Goal: Information Seeking & Learning: Learn about a topic

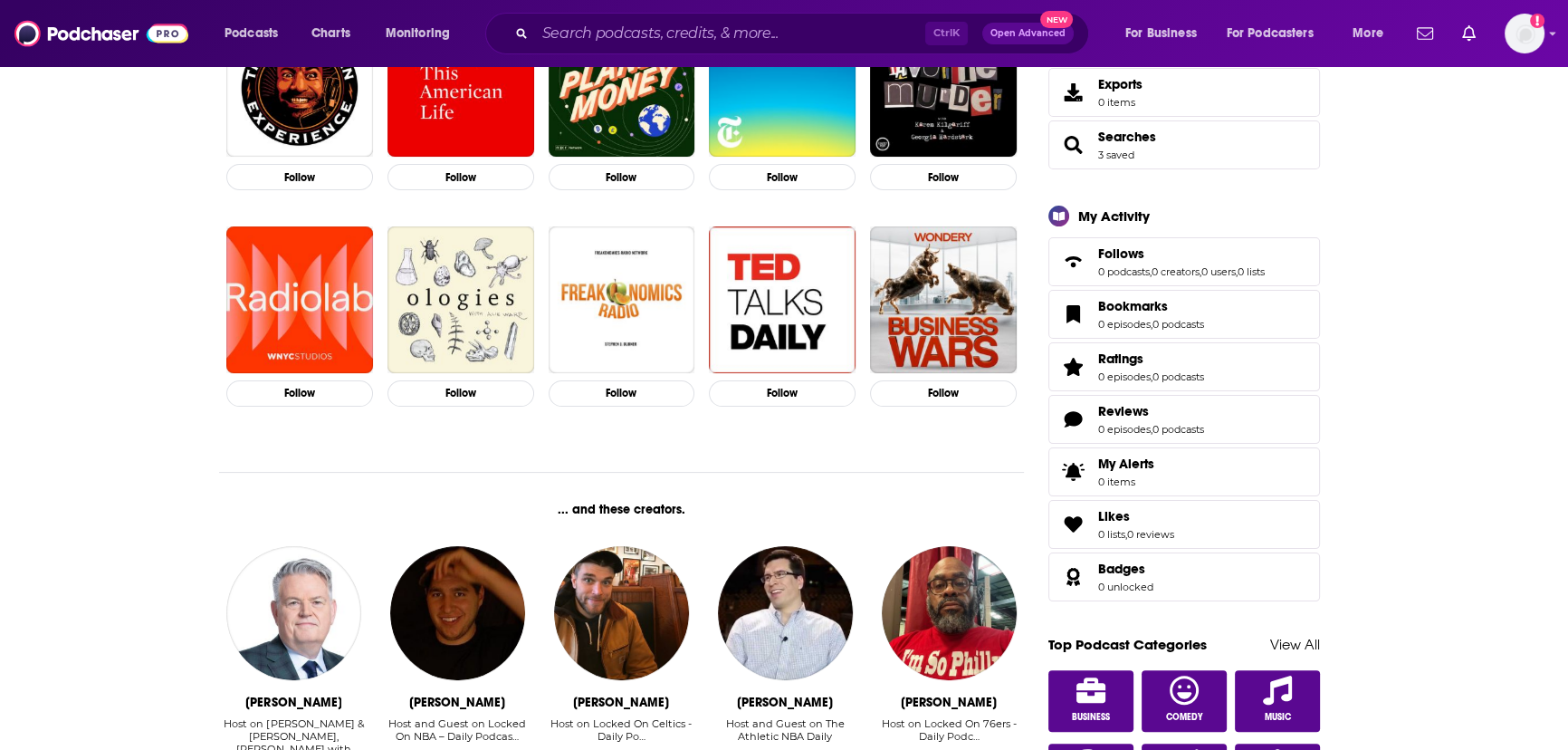
scroll to position [658, 0]
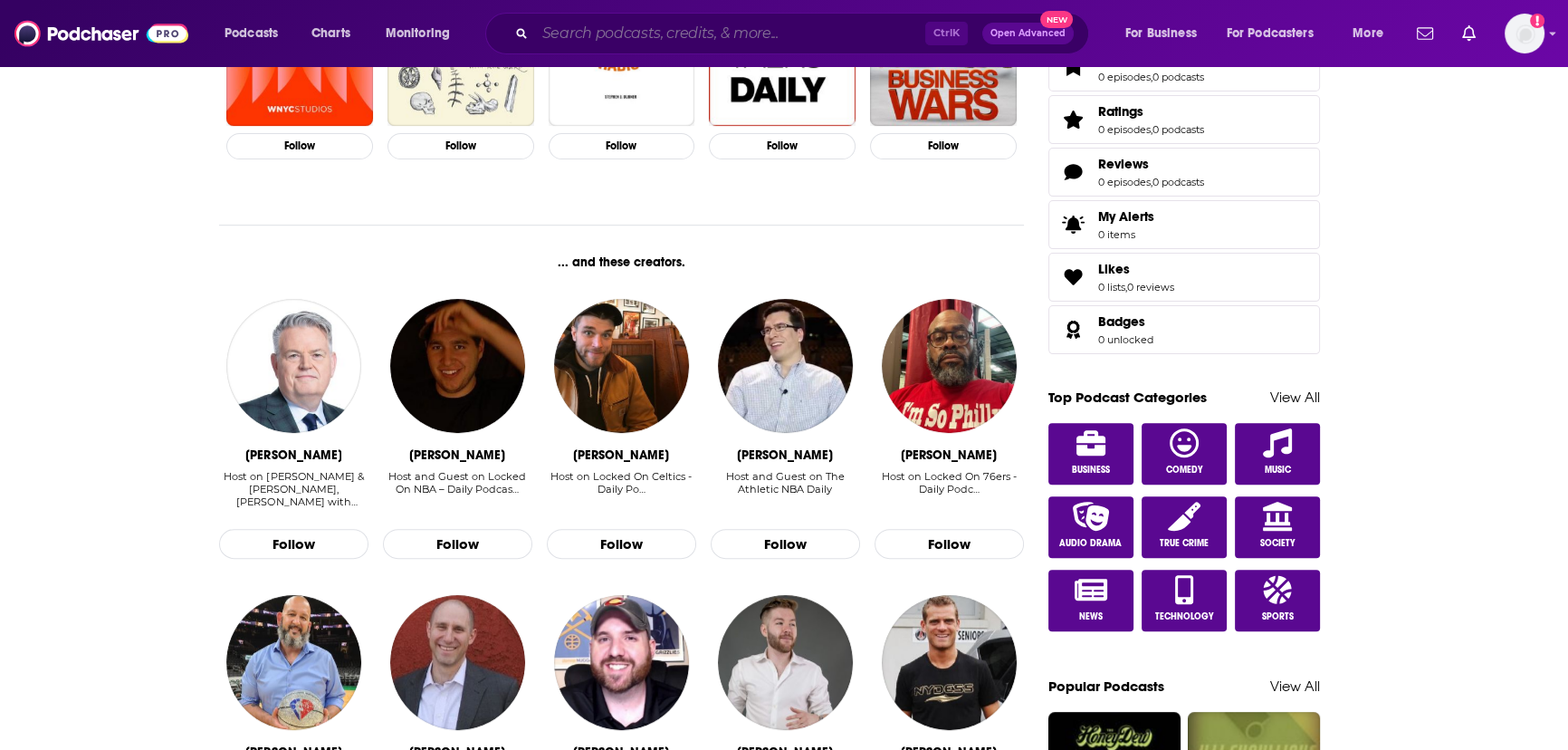
click at [716, 19] on input "Search podcasts, credits, & more..." at bounding box center [730, 34] width 390 height 29
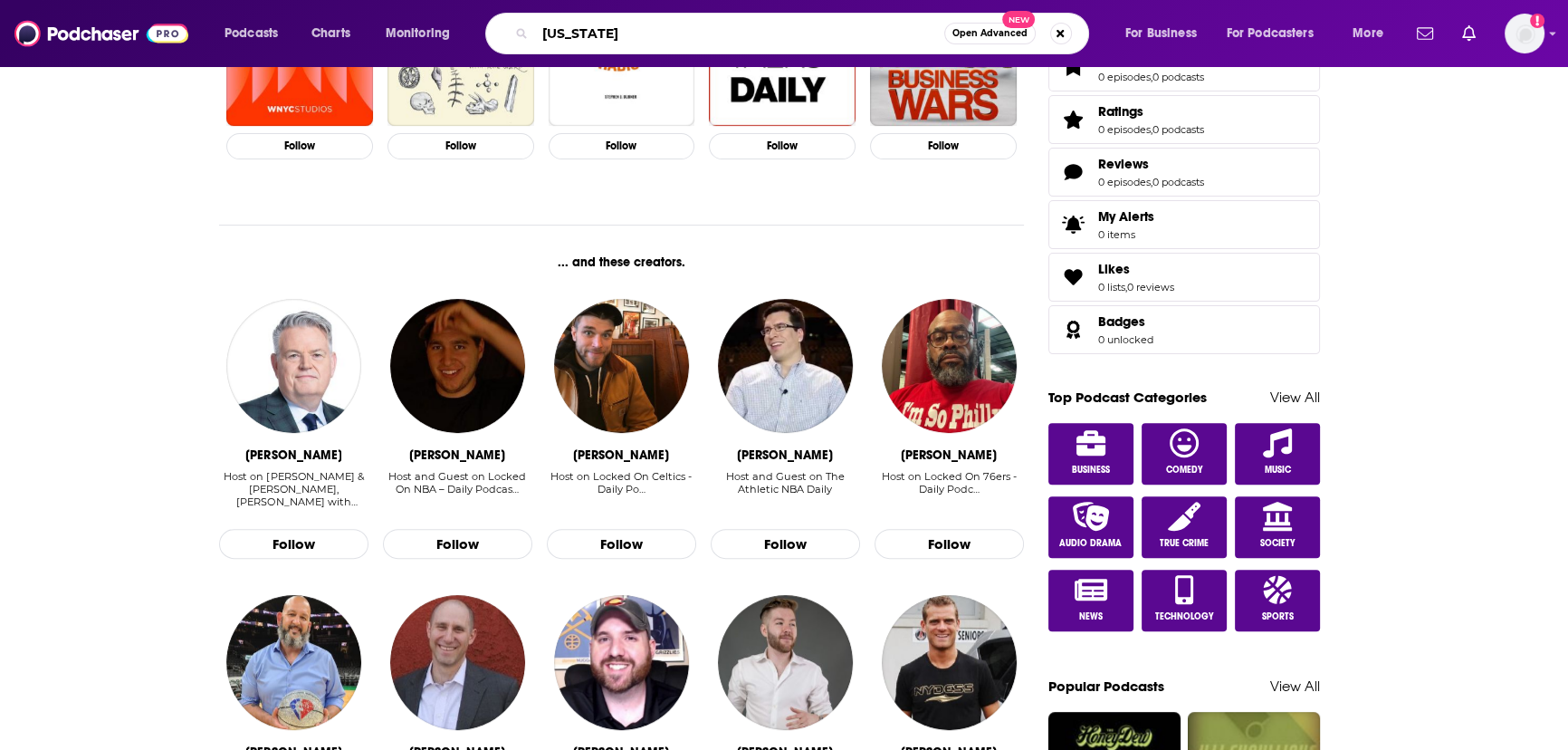
type input "[US_STATE]"
click at [984, 37] on button "Open Advanced New" at bounding box center [990, 34] width 92 height 22
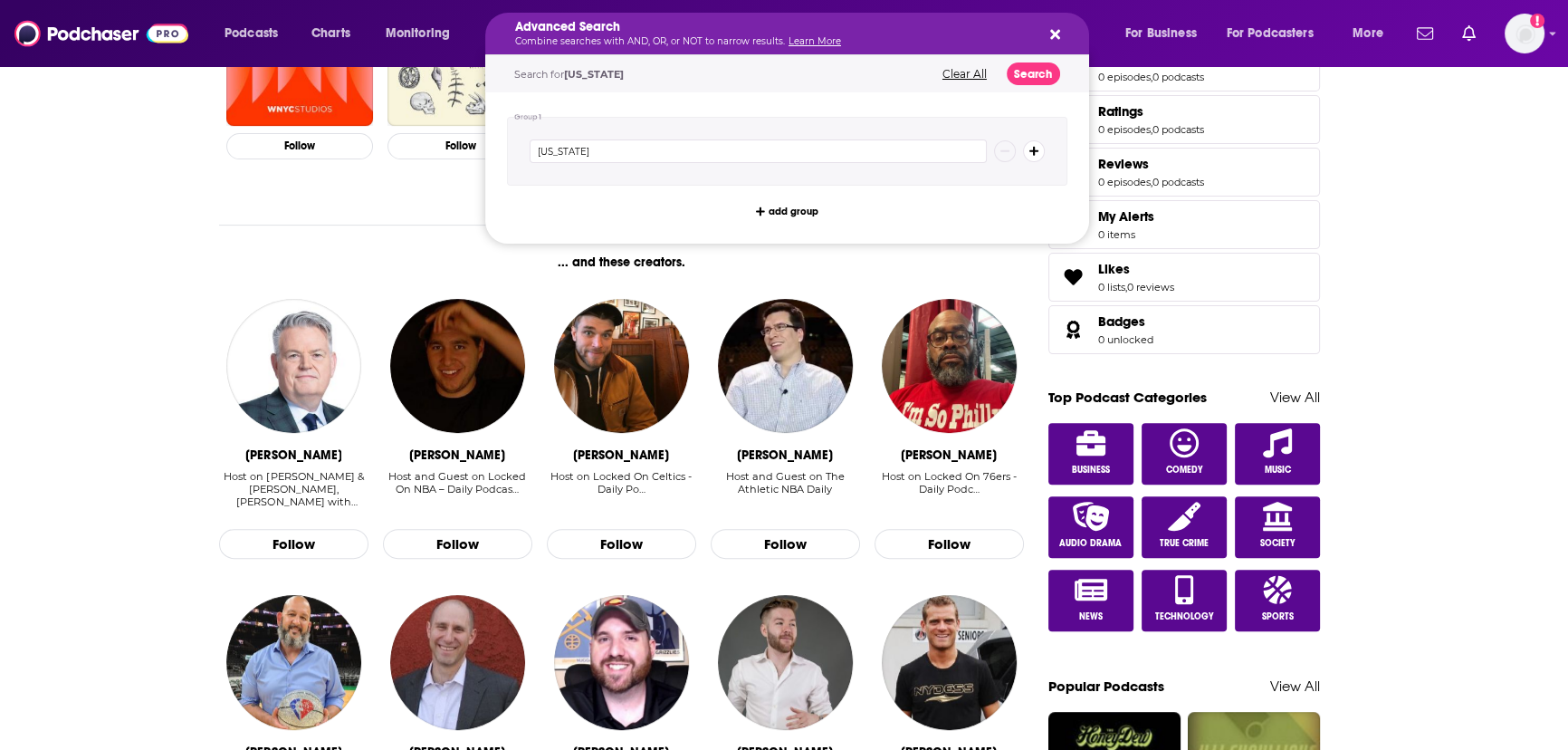
click at [967, 70] on button "Clear All" at bounding box center [965, 74] width 55 height 13
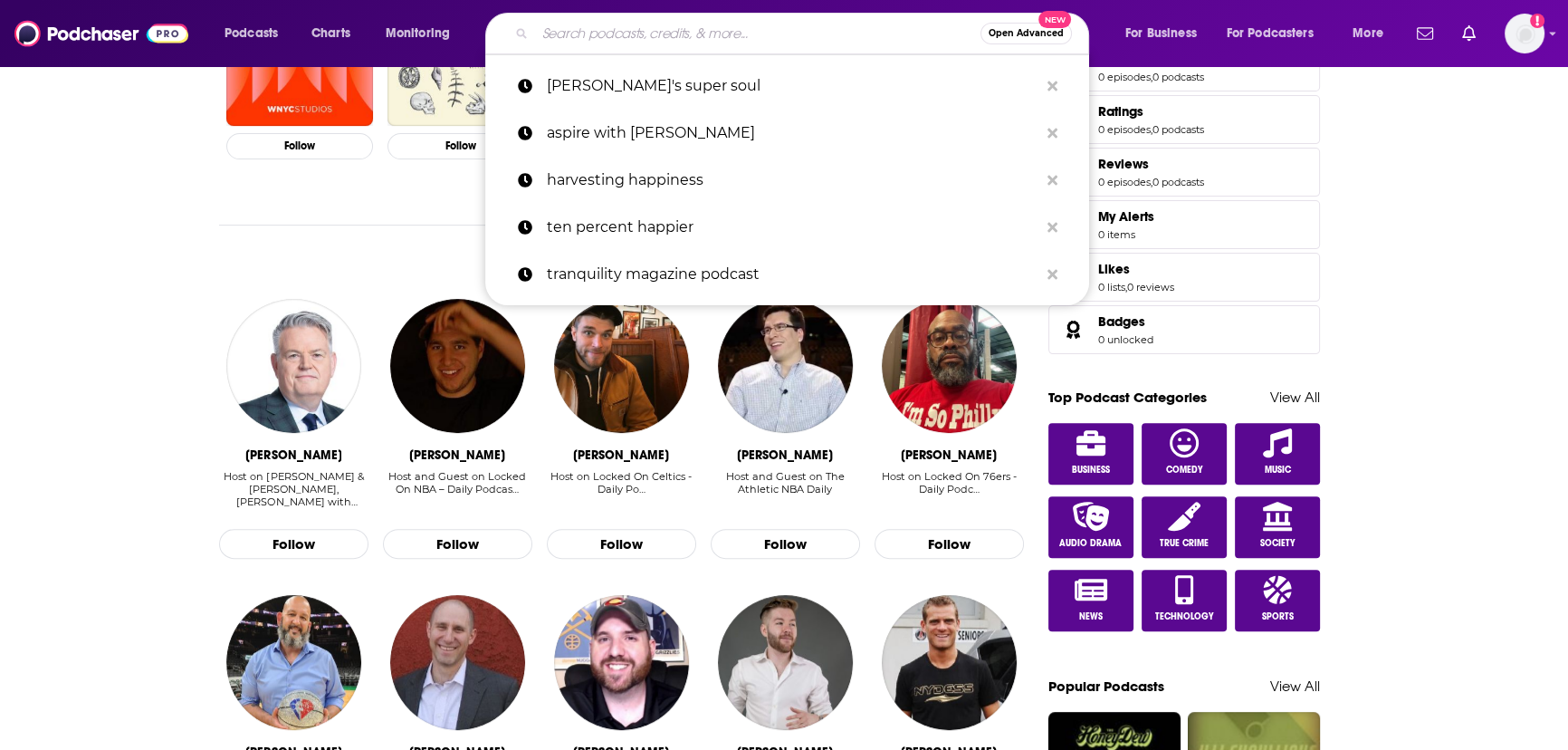
click at [315, 41] on span "Charts" at bounding box center [330, 34] width 39 height 25
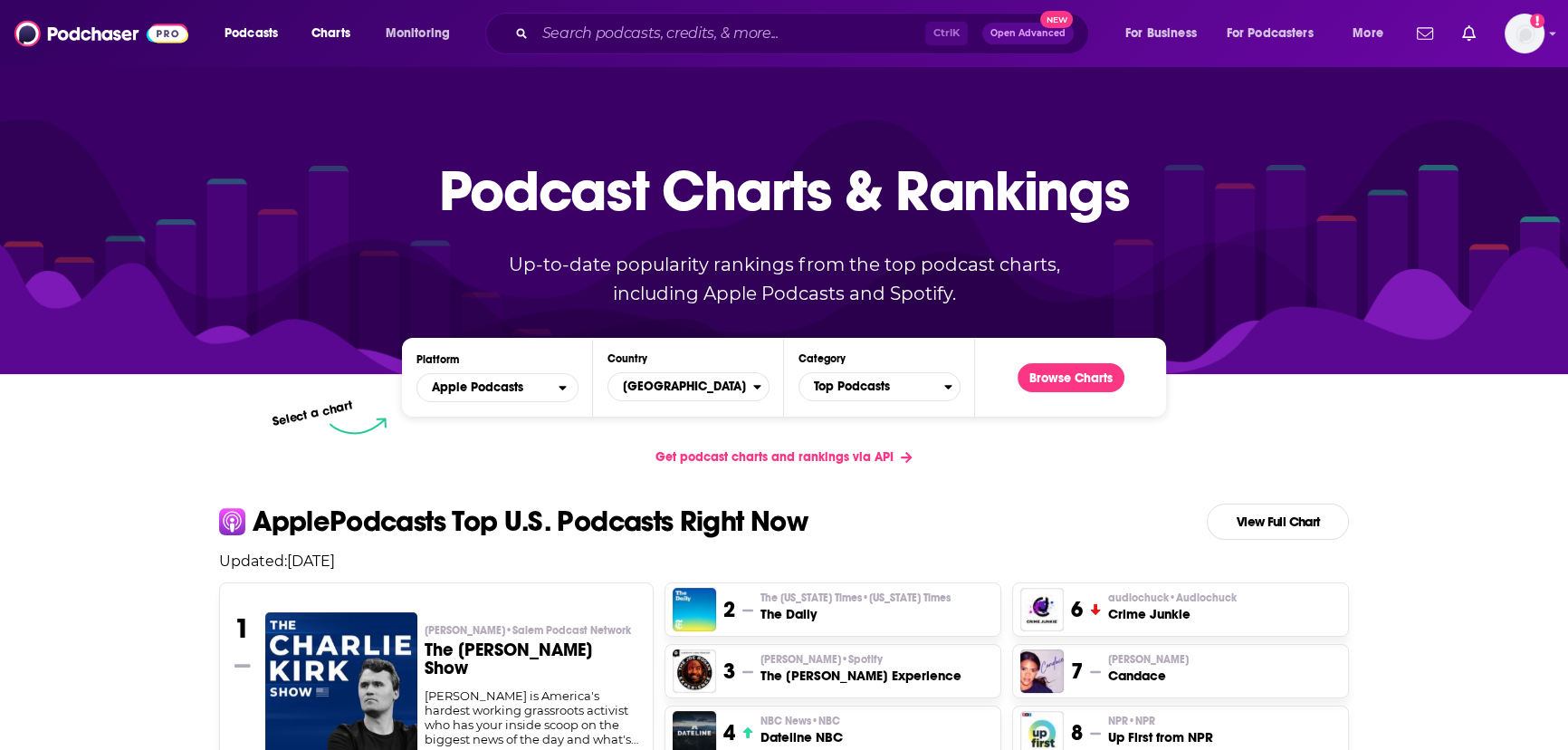
scroll to position [164, 0]
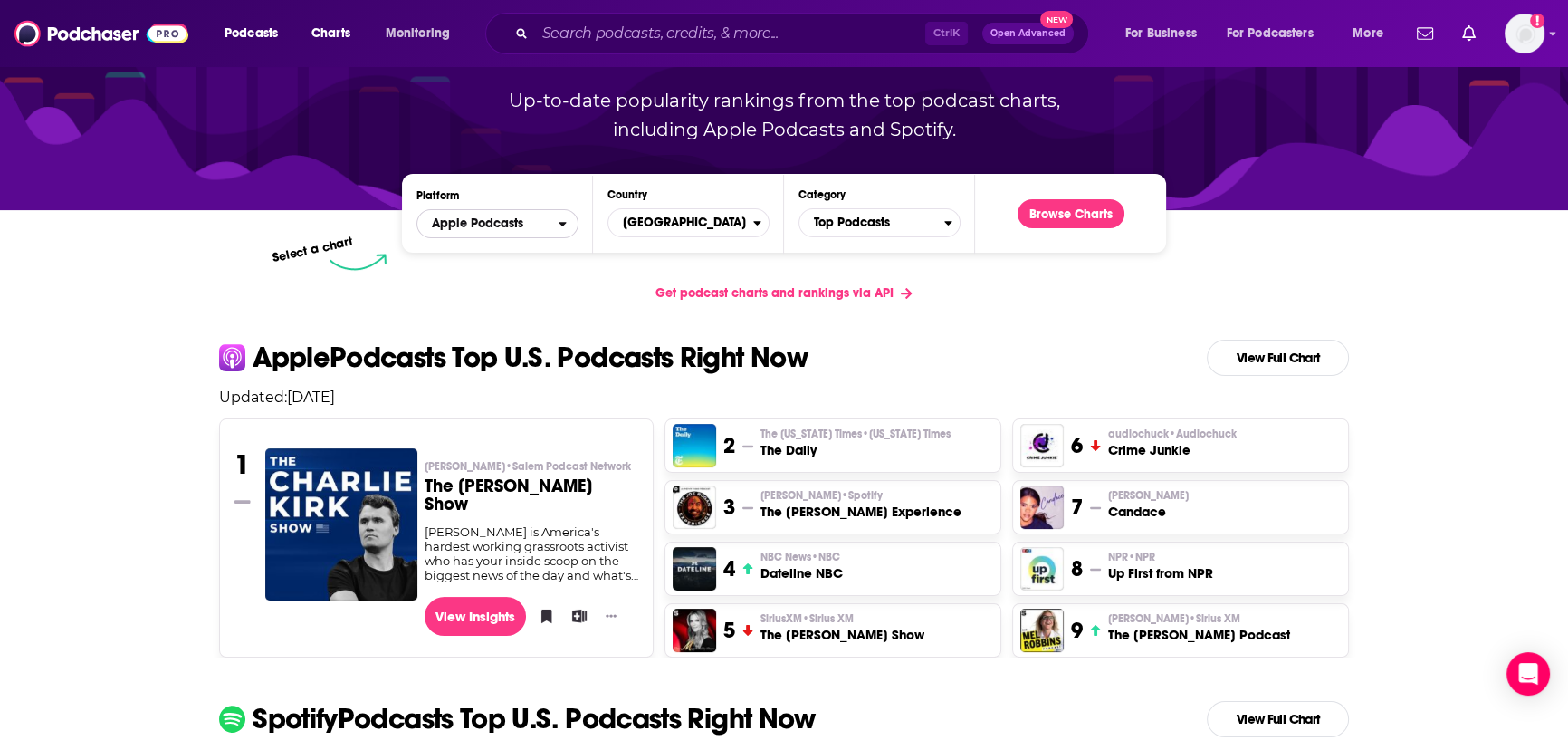
click at [564, 215] on button "Apple Podcasts" at bounding box center [497, 223] width 162 height 29
click at [705, 212] on span "[GEOGRAPHIC_DATA]" at bounding box center [681, 223] width 145 height 31
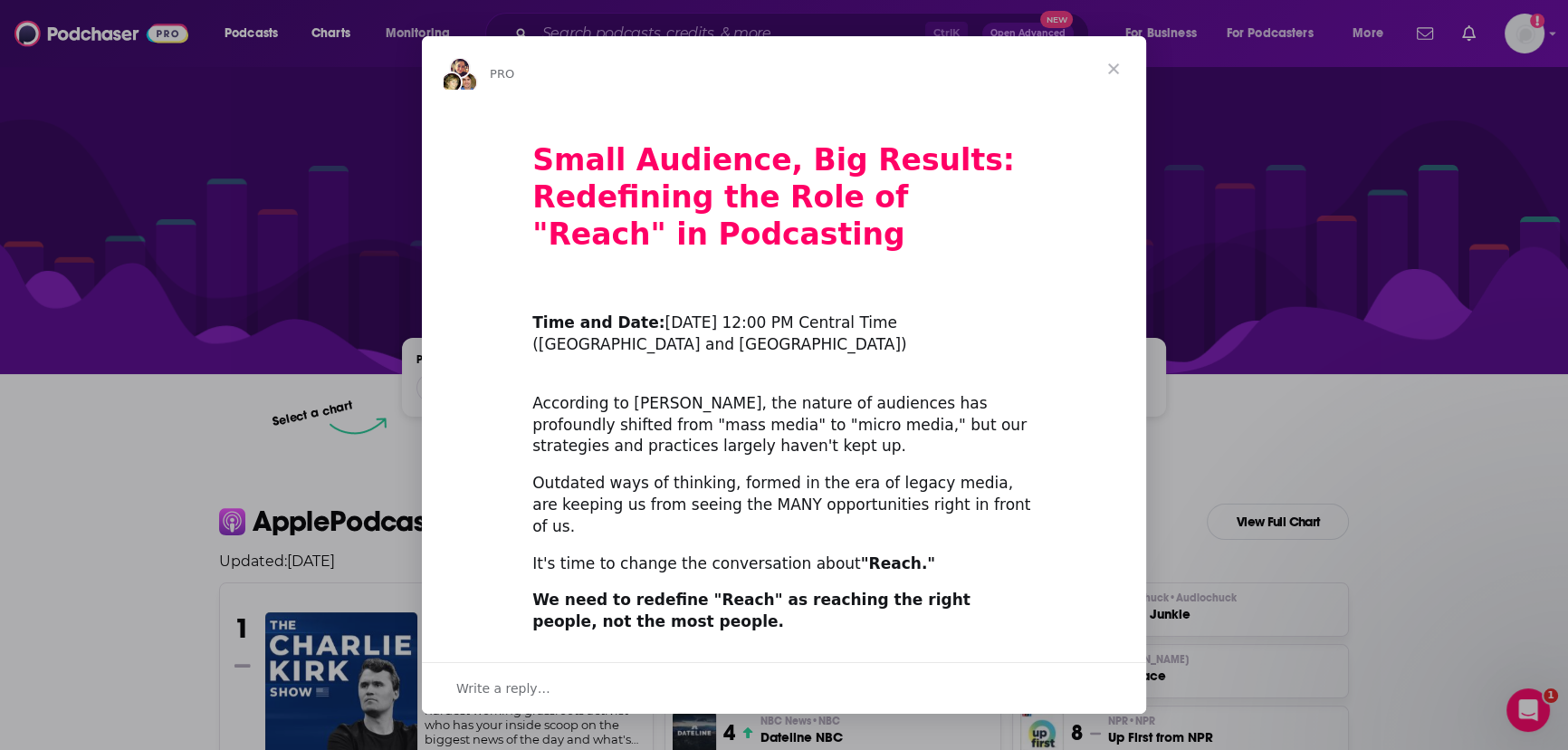
scroll to position [0, 0]
click at [1269, 412] on div "Intercom messenger" at bounding box center [784, 375] width 1568 height 750
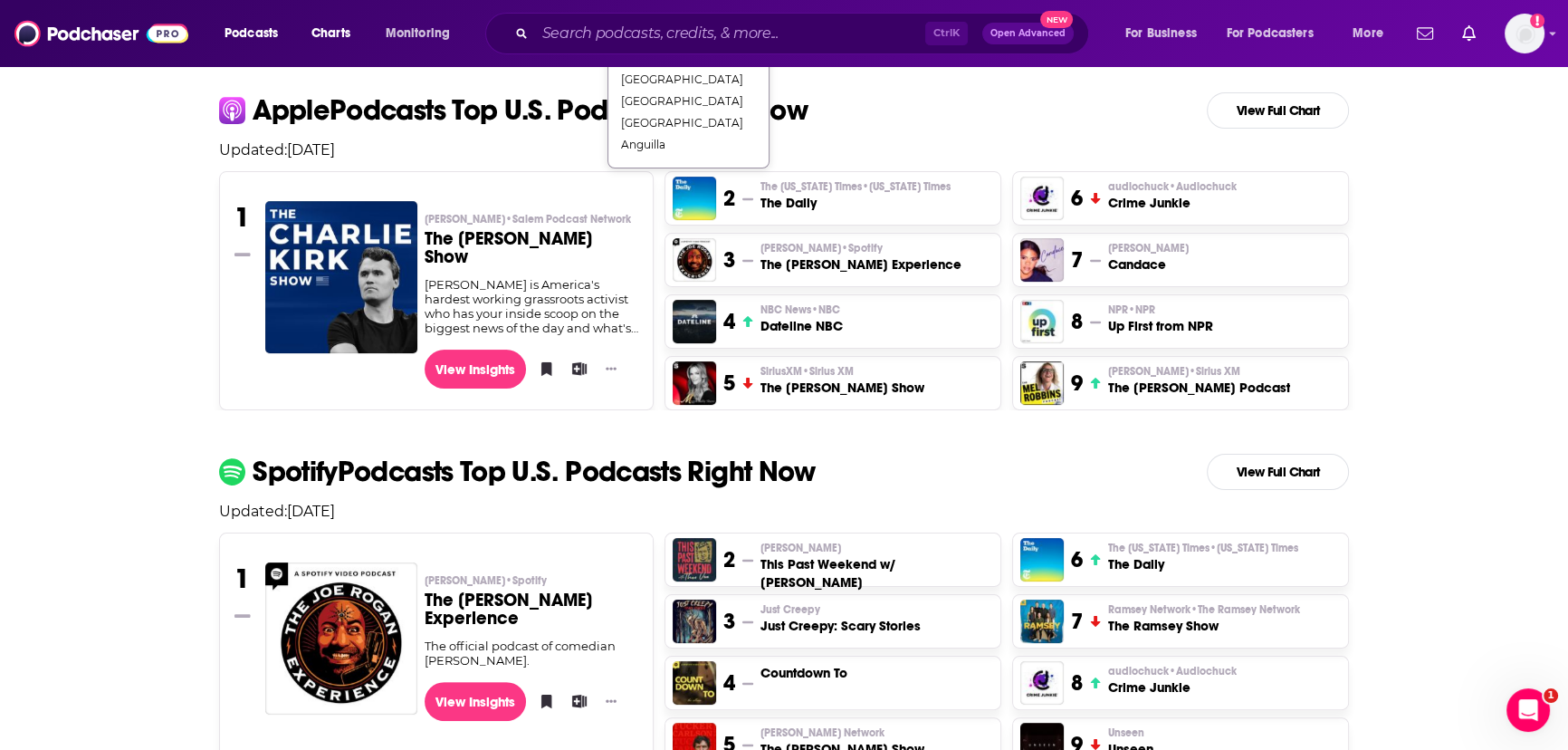
scroll to position [494, 0]
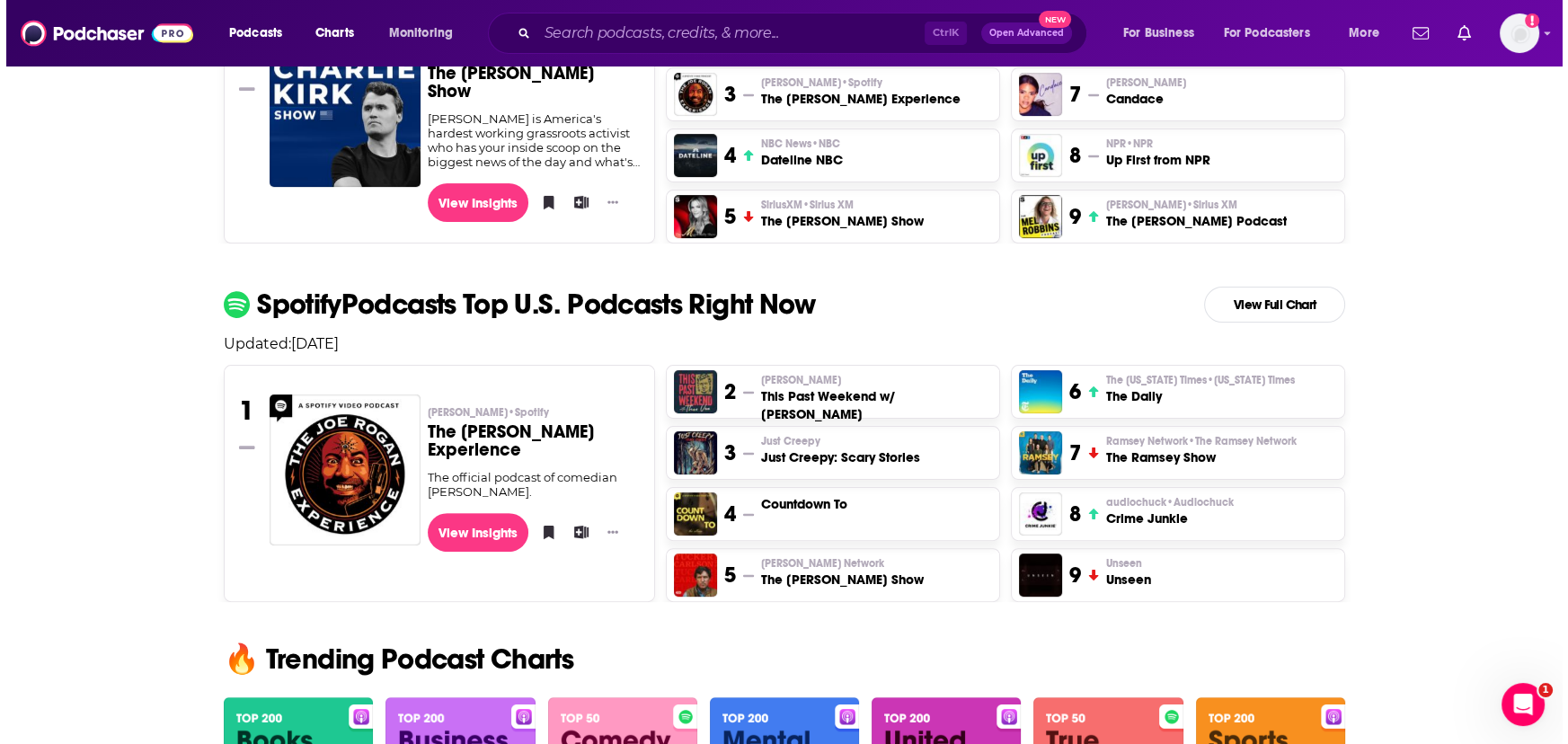
scroll to position [0, 0]
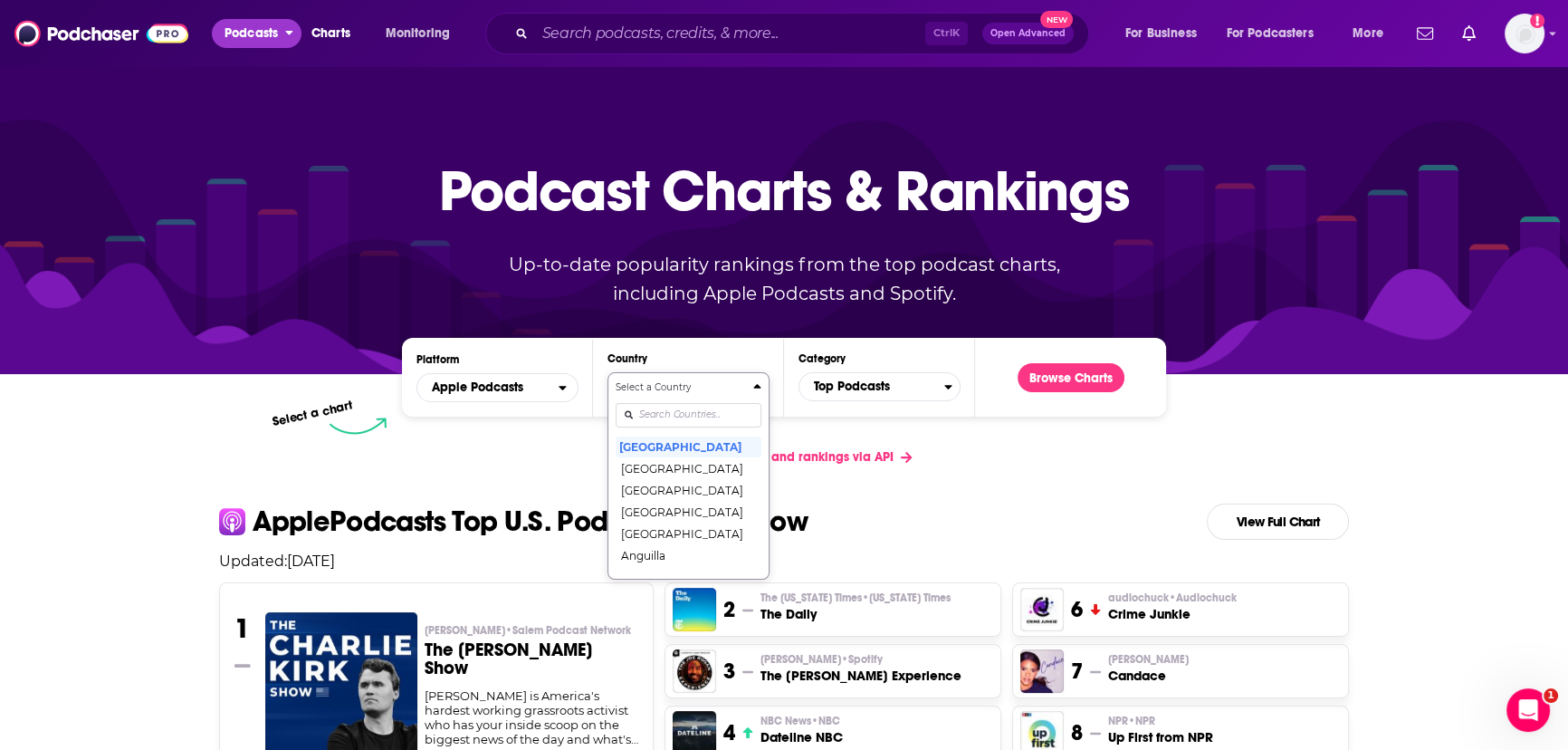
click at [261, 29] on span "Podcasts" at bounding box center [250, 34] width 54 height 25
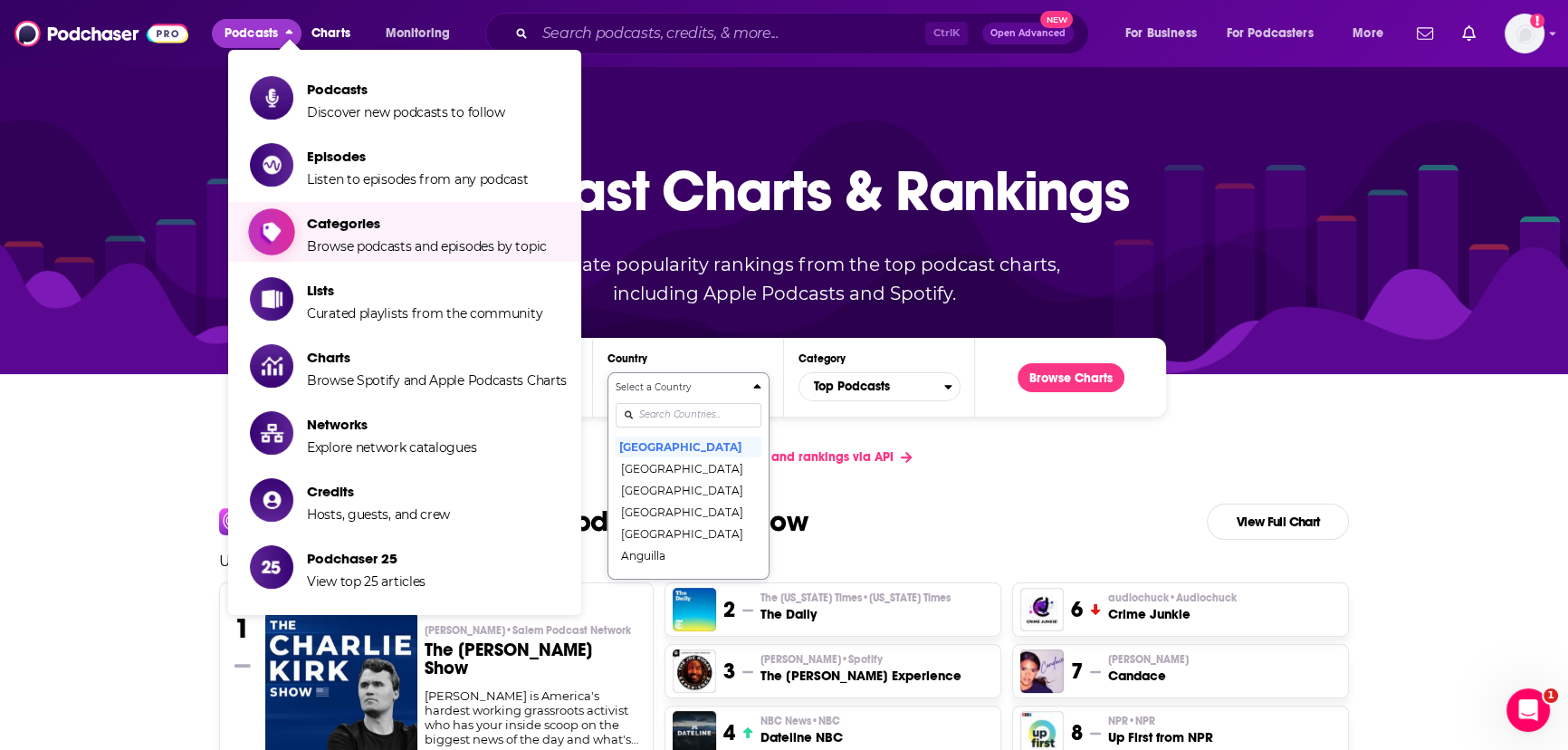
click at [359, 243] on span "Browse podcasts and episodes by topic" at bounding box center [426, 246] width 240 height 16
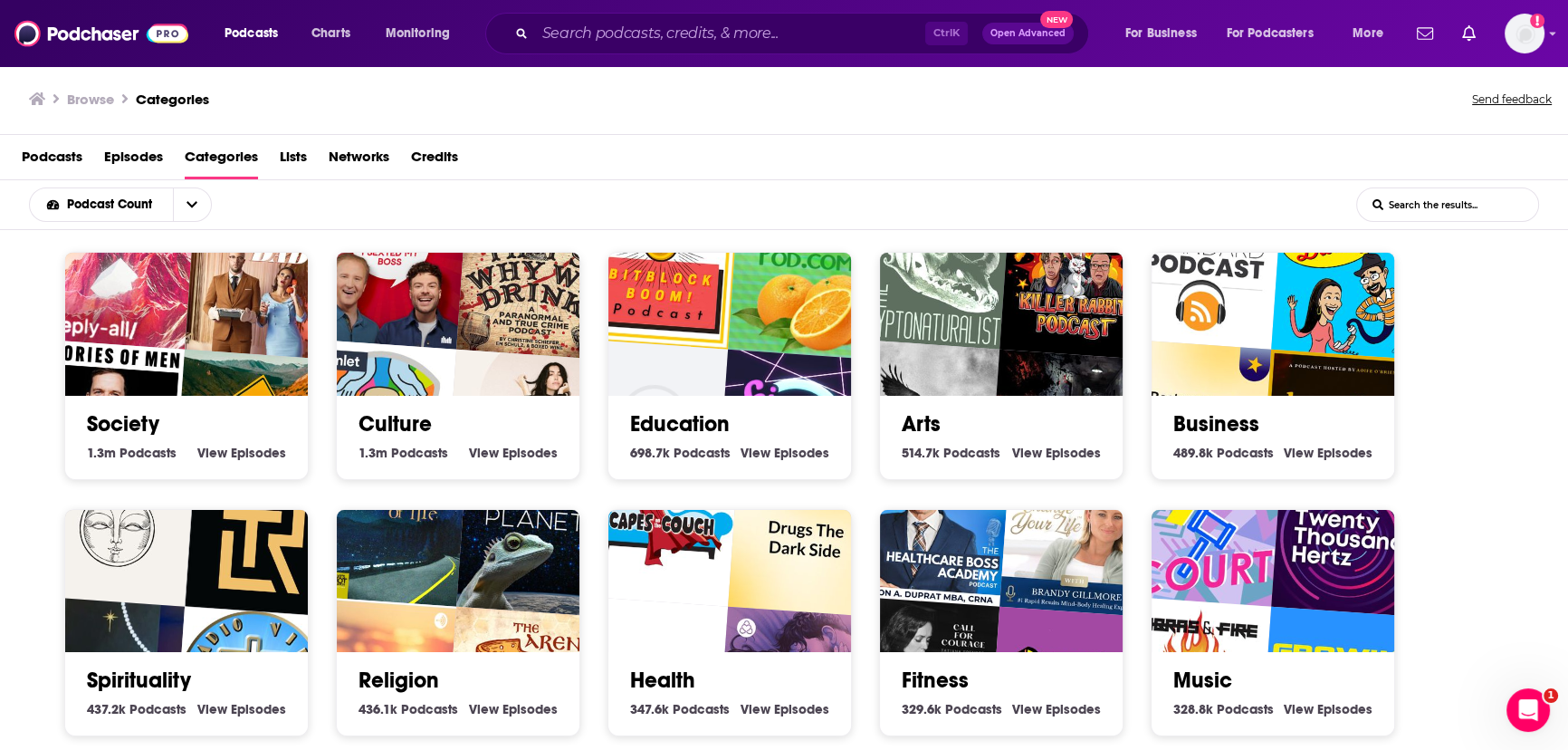
click at [425, 350] on img "Mystery Show" at bounding box center [378, 418] width 156 height 156
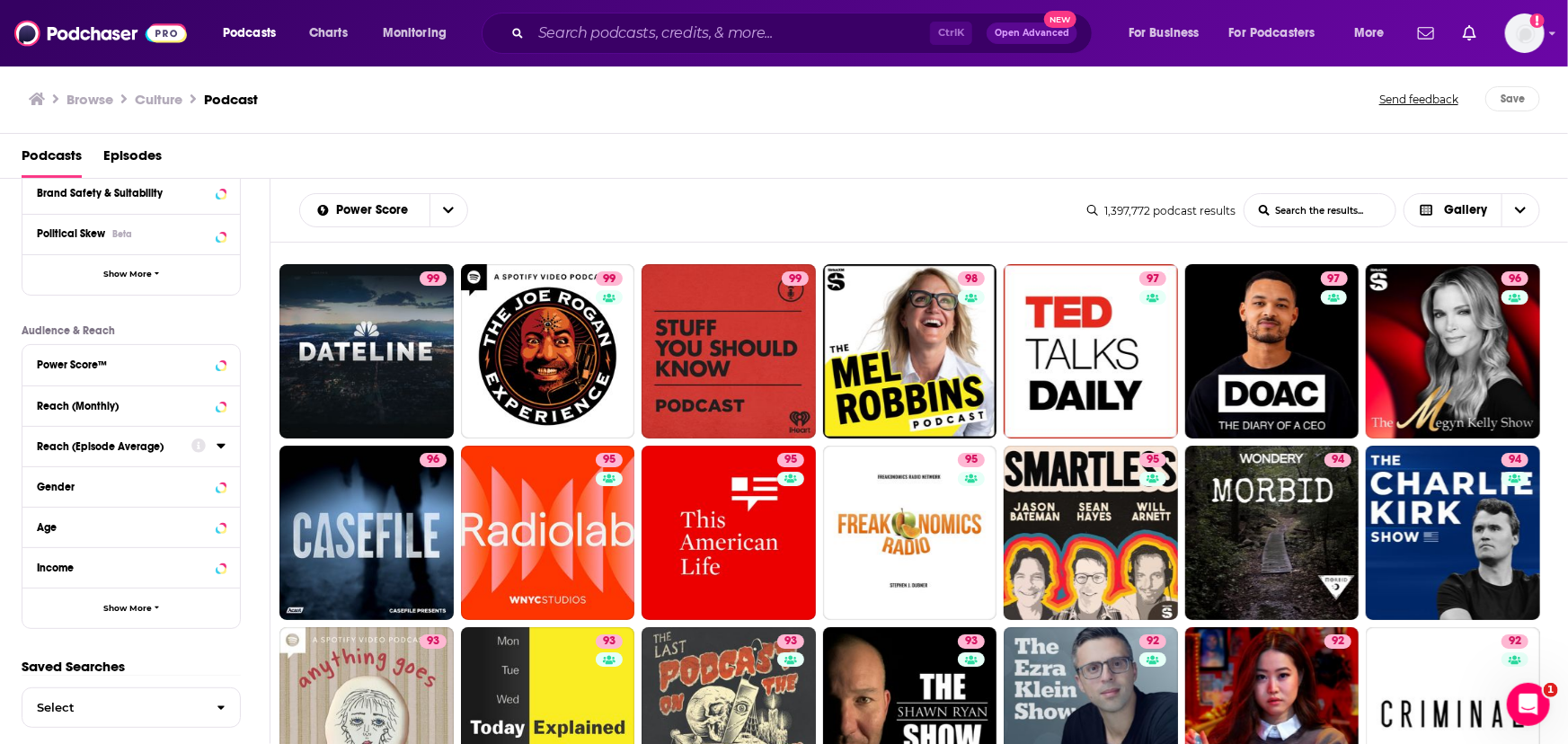
scroll to position [344, 0]
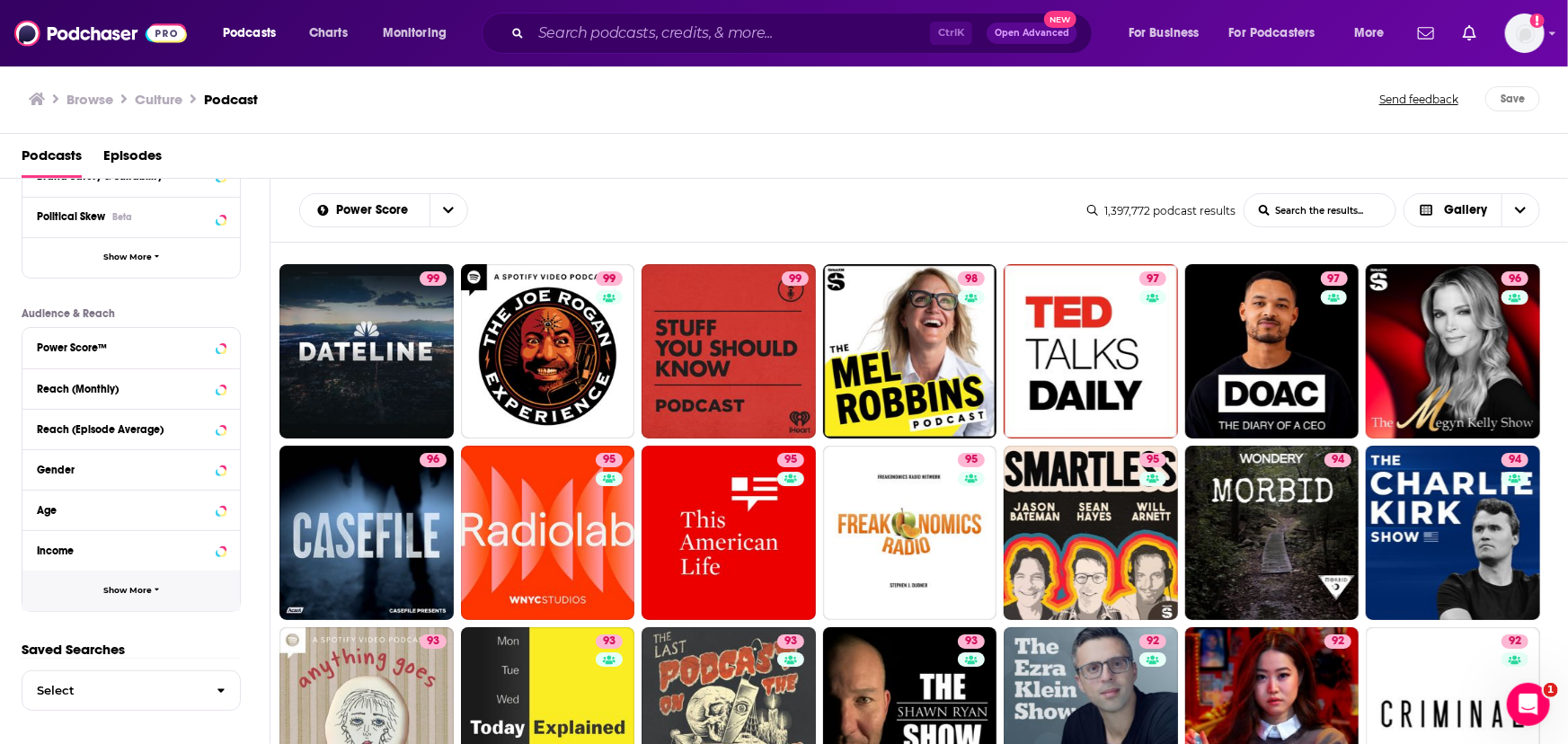
click at [144, 583] on button "Show More" at bounding box center [131, 591] width 217 height 41
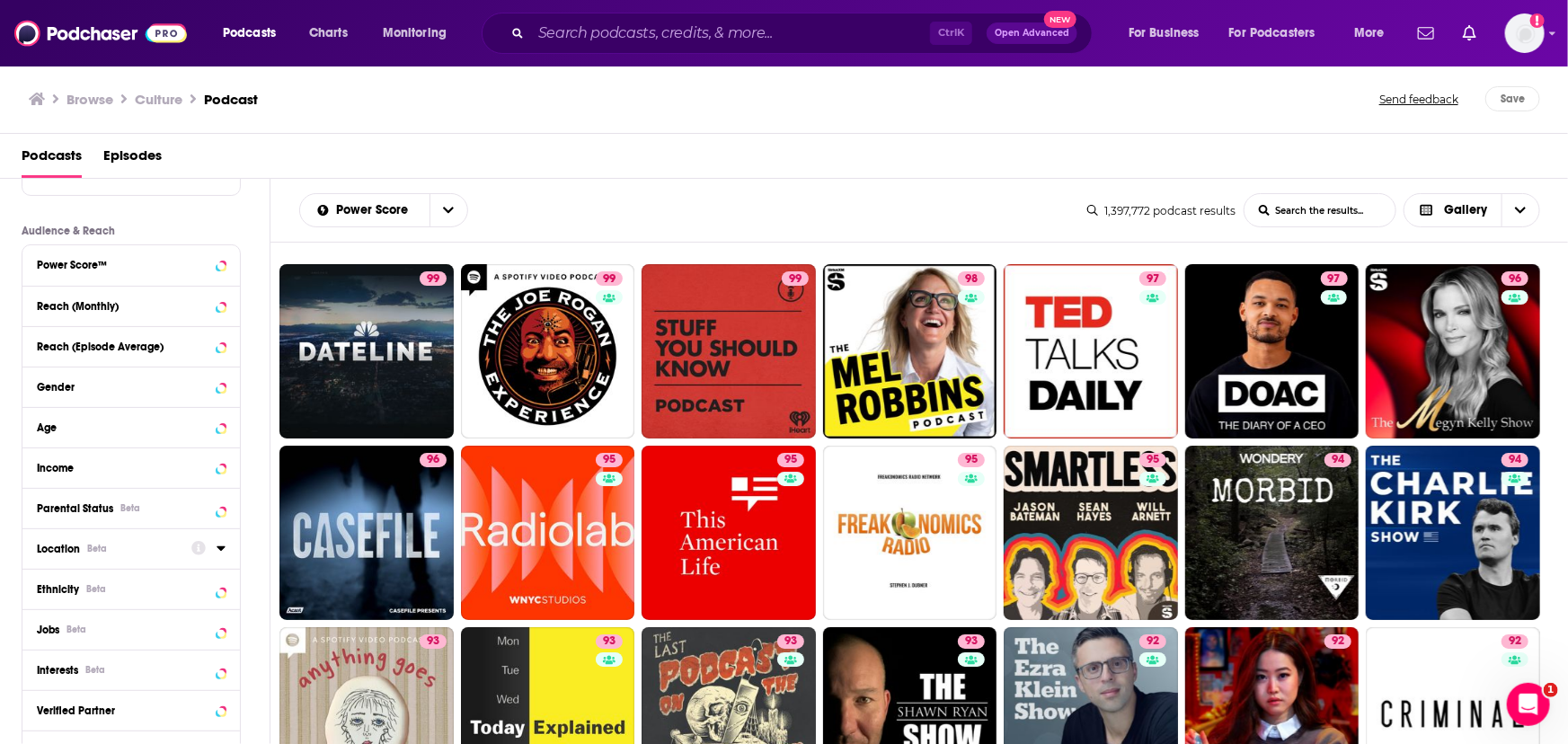
scroll to position [508, 0]
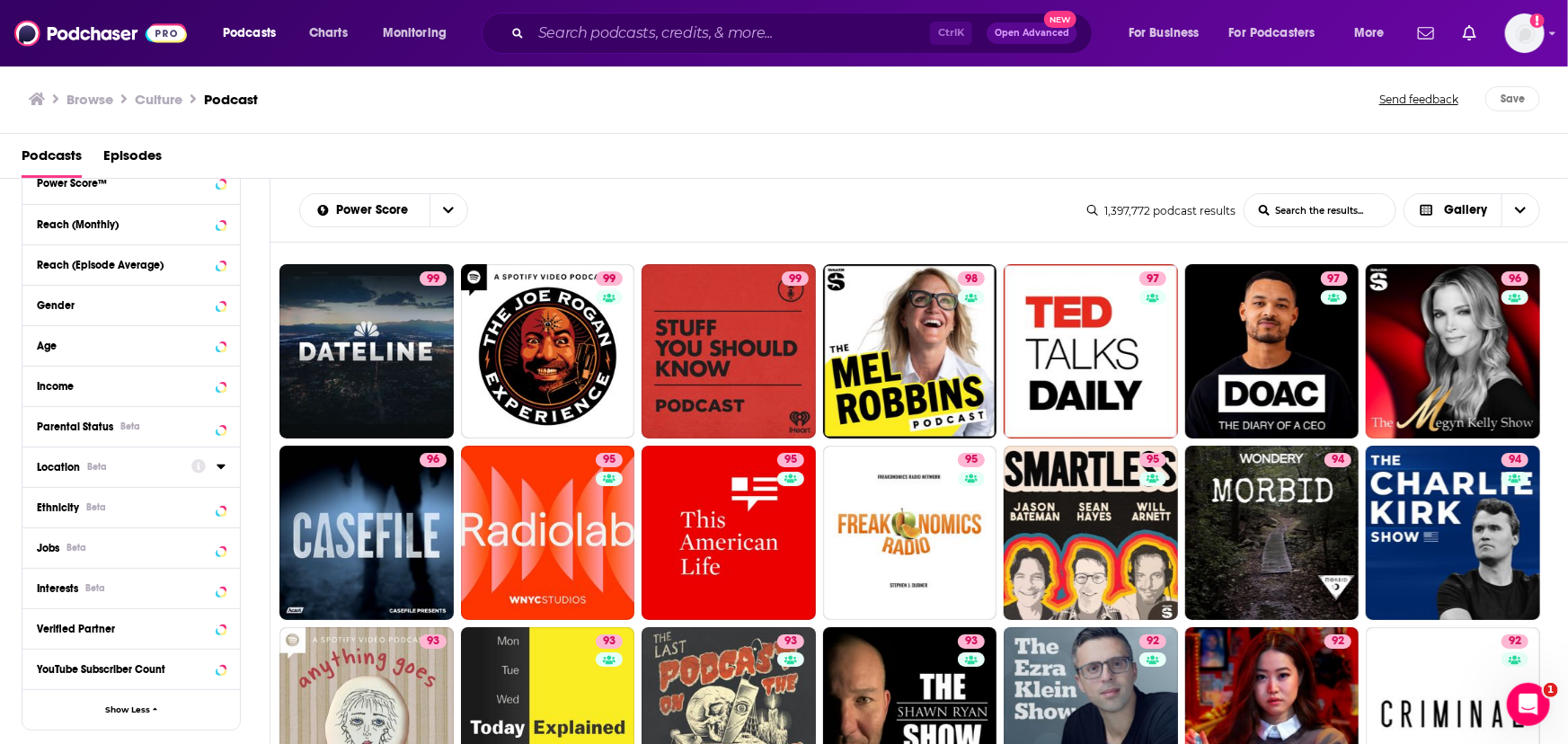
click at [217, 468] on icon at bounding box center [221, 467] width 9 height 14
click at [146, 504] on input at bounding box center [131, 498] width 189 height 24
type input "new y"
click at [105, 542] on span "[US_STATE] ([GEOGRAPHIC_DATA])" at bounding box center [132, 550] width 145 height 25
click at [44, 557] on input "multiSelectOption-newyork-0" at bounding box center [44, 557] width 0 height 0
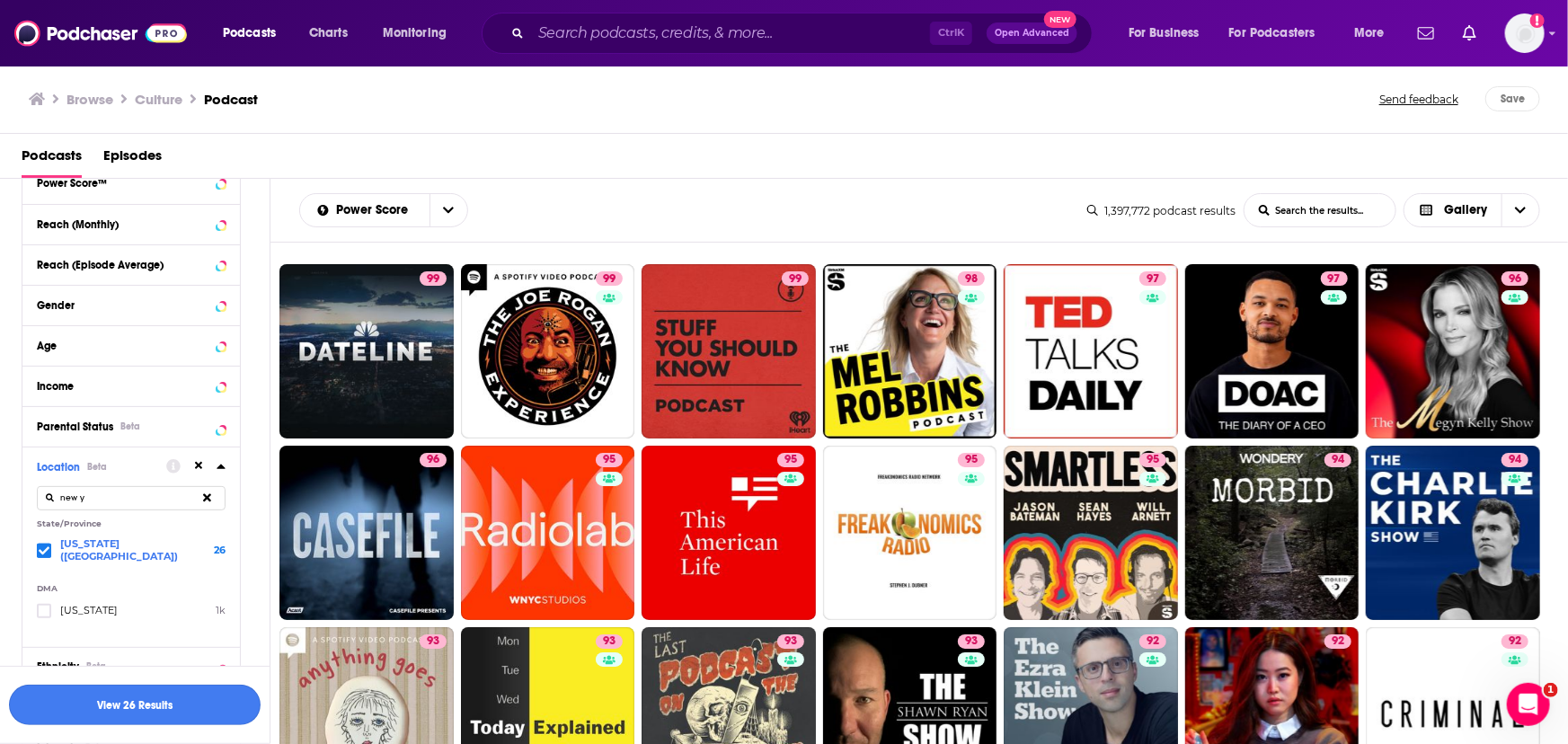
click at [123, 697] on button "View 26 Results" at bounding box center [134, 704] width 251 height 41
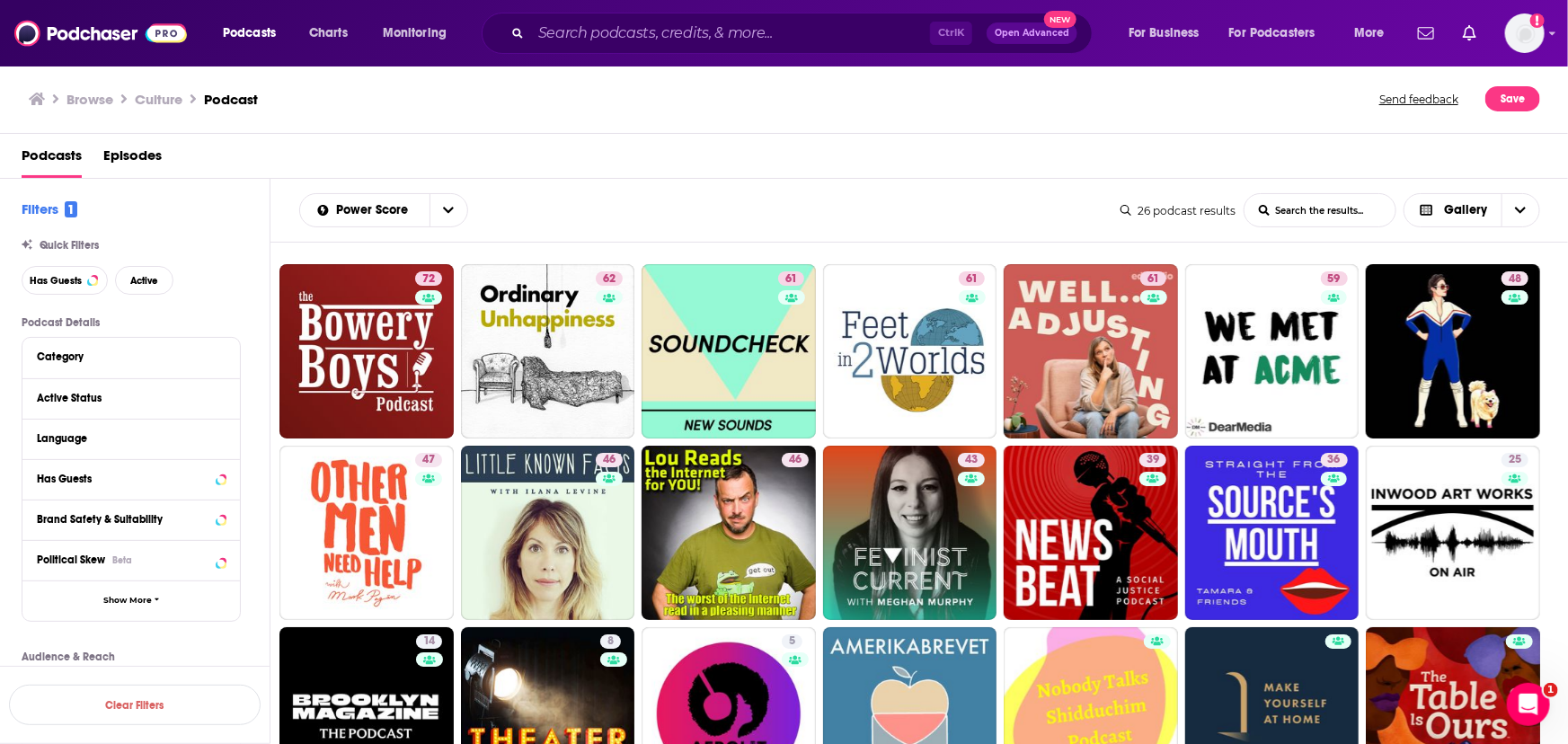
click at [86, 97] on h3 "Browse" at bounding box center [90, 99] width 47 height 17
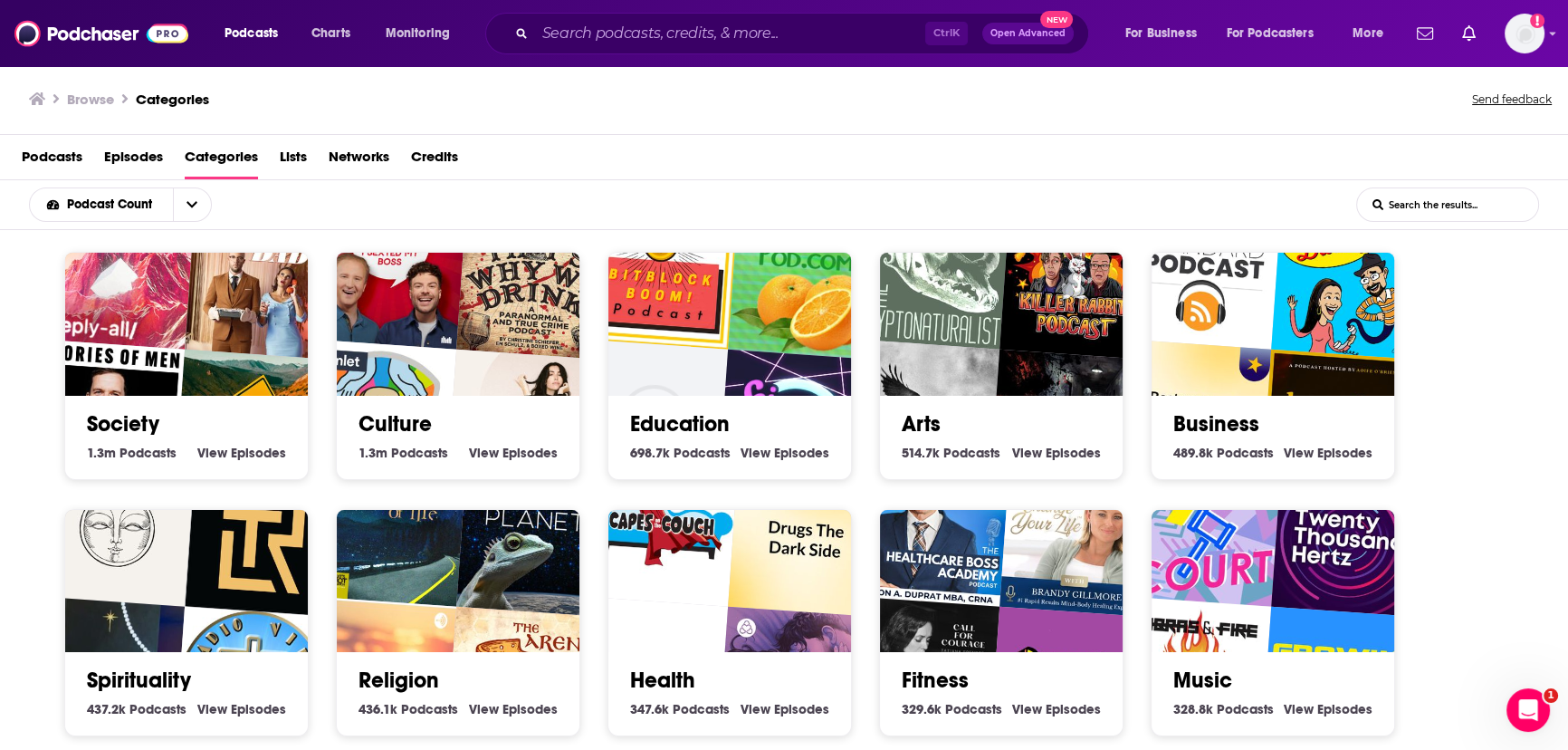
click at [216, 579] on img "The Reluctant Thought Leader Podcast" at bounding box center [263, 539] width 156 height 156
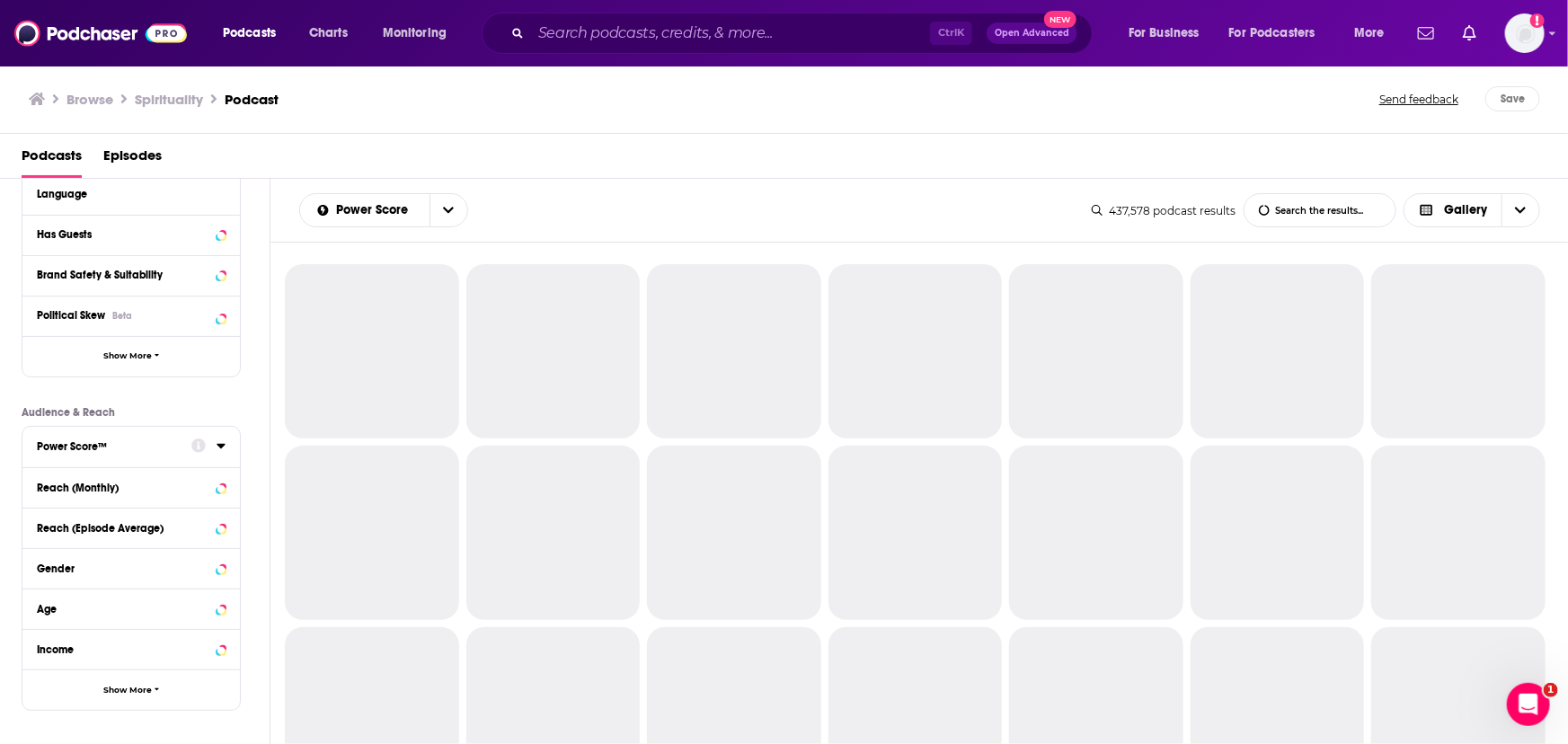
scroll to position [344, 0]
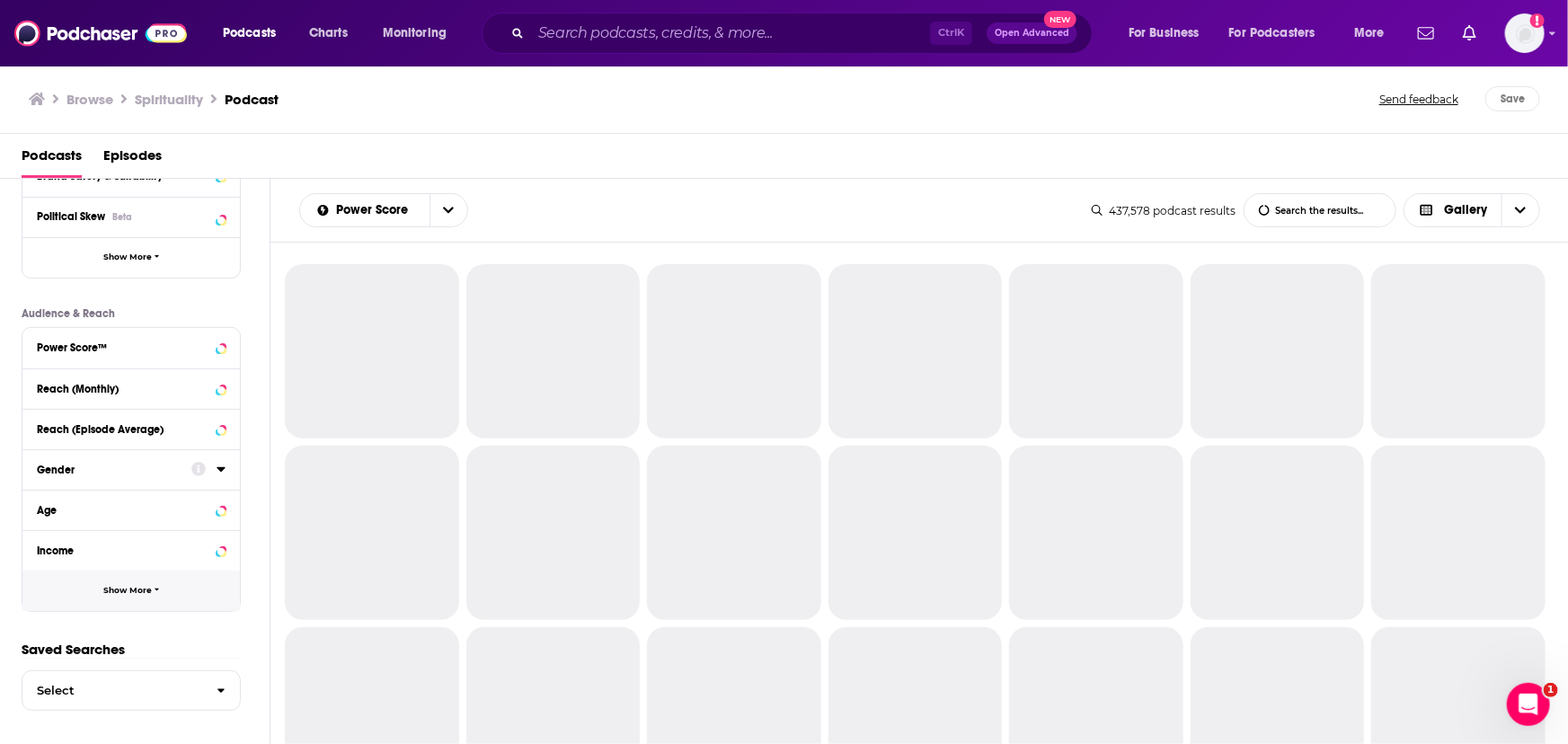
click at [149, 584] on button "Show More" at bounding box center [131, 591] width 217 height 41
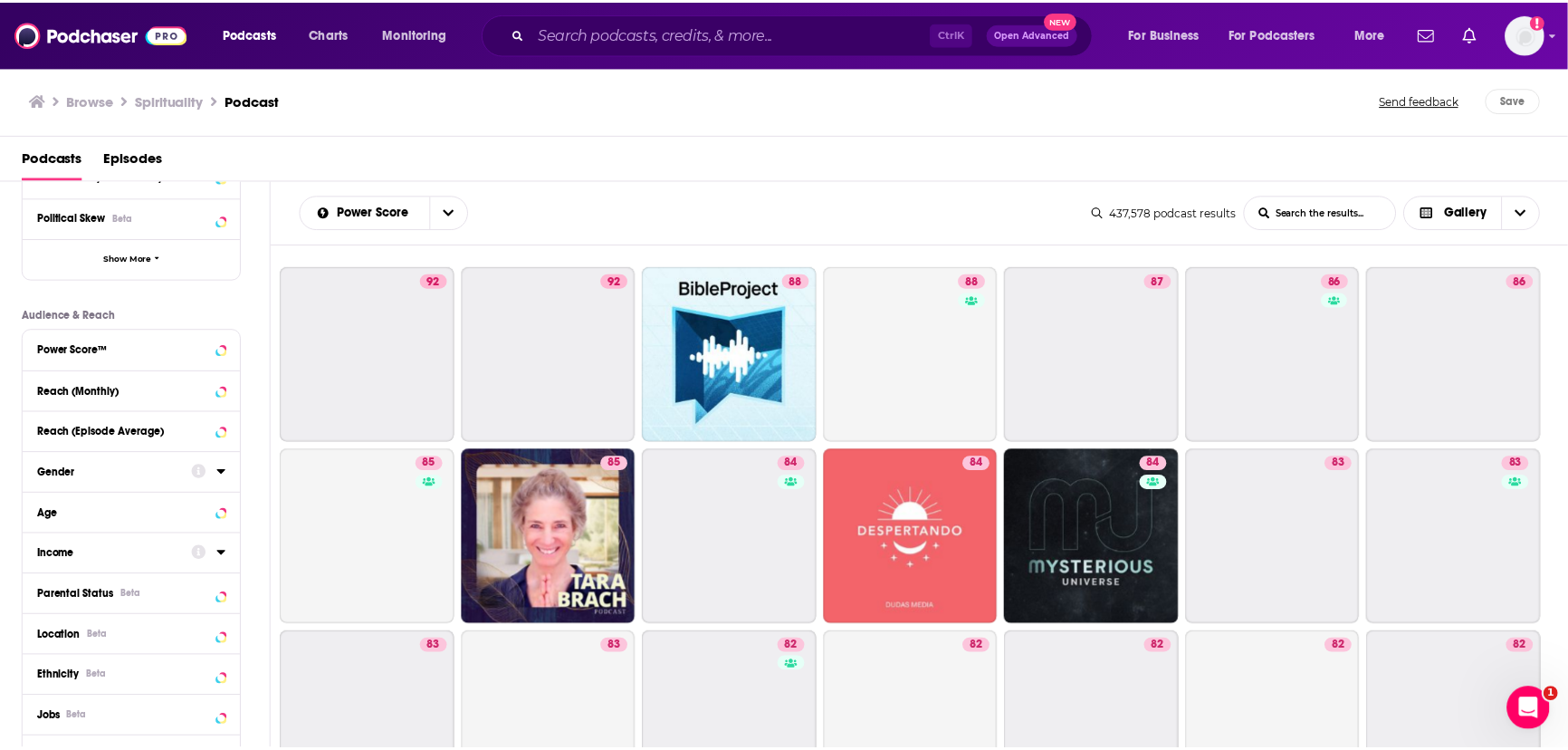
scroll to position [512, 0]
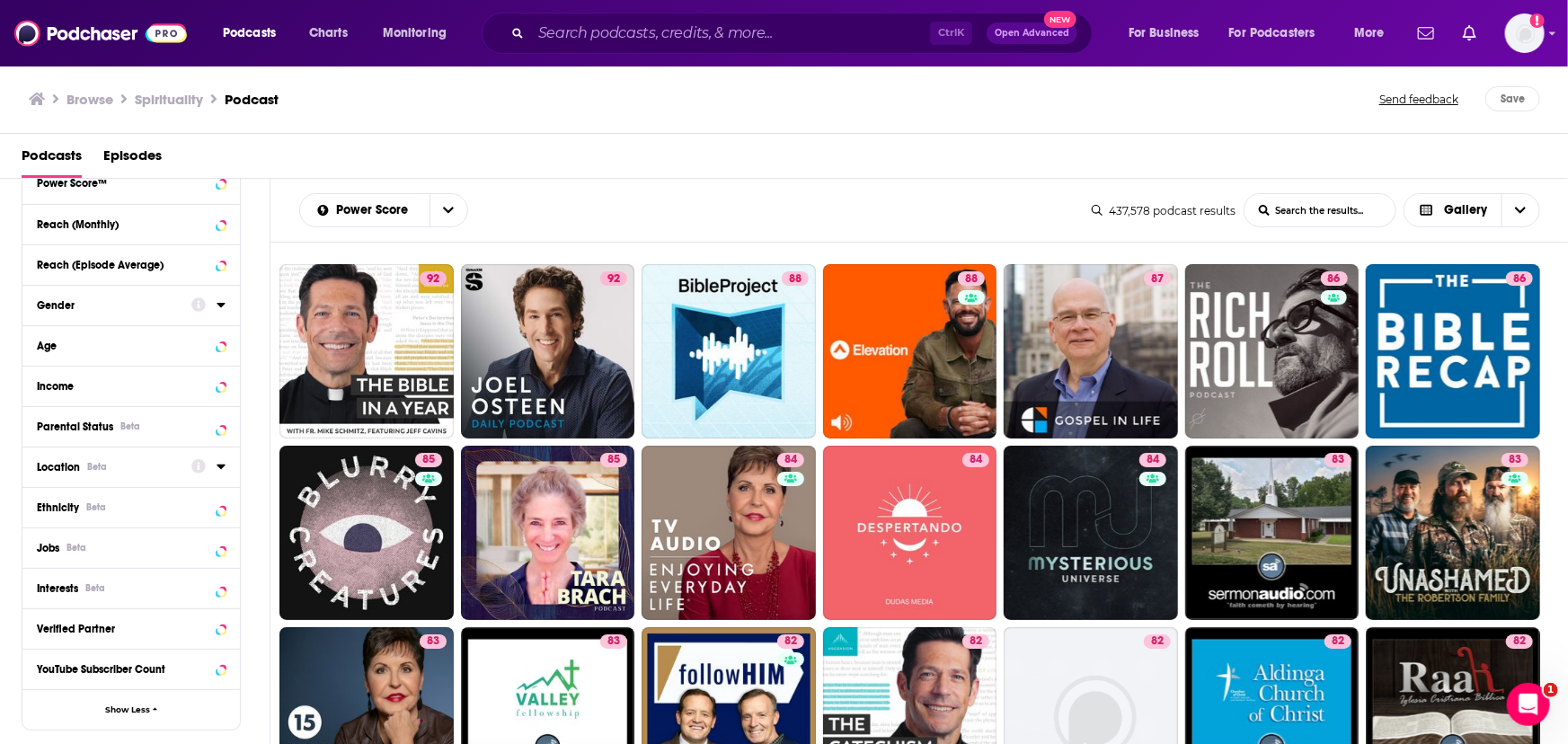
click at [223, 467] on icon at bounding box center [220, 467] width 8 height 5
click at [122, 506] on input at bounding box center [131, 498] width 189 height 24
type input "new y"
click at [45, 547] on icon at bounding box center [44, 550] width 11 height 8
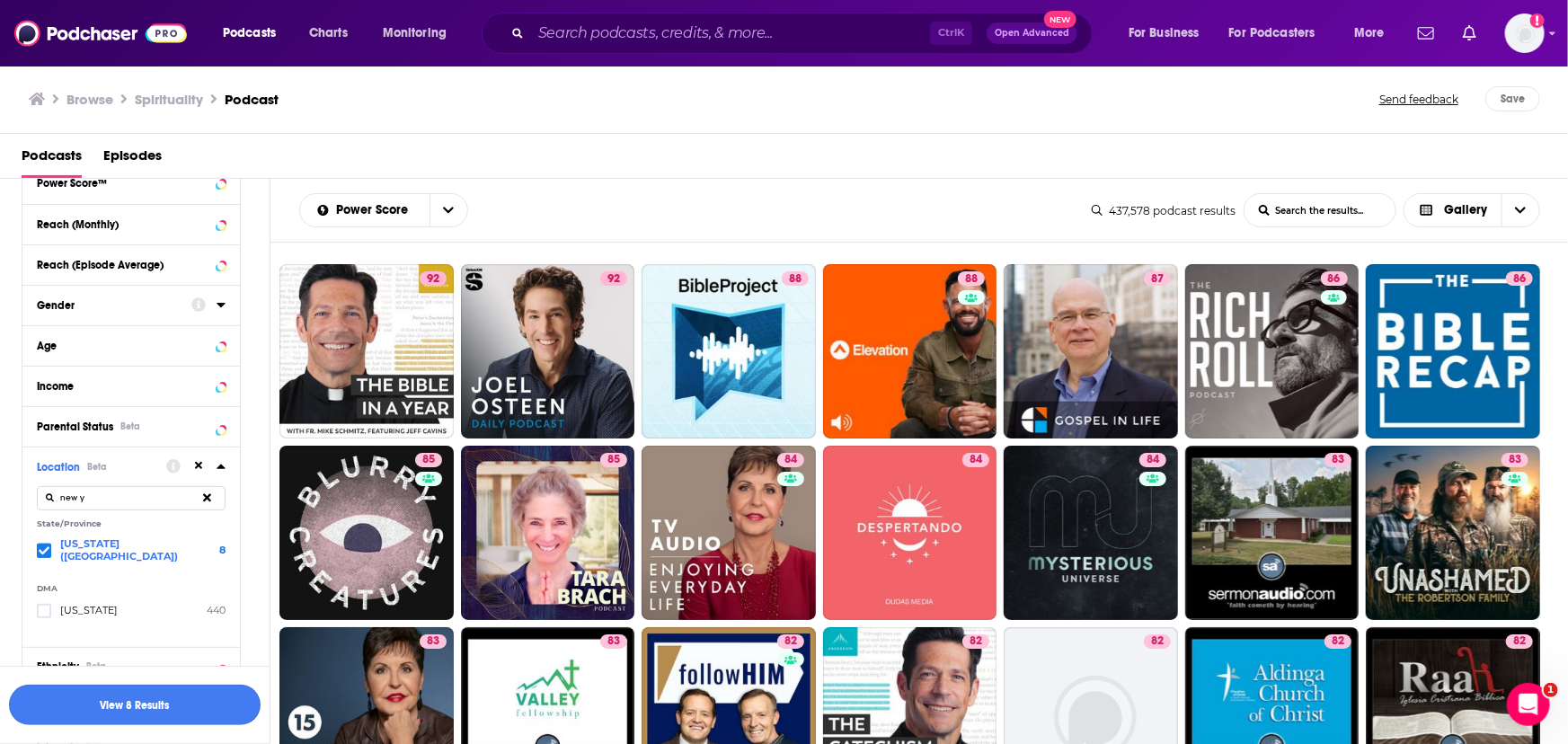
click at [150, 703] on button "View 8 Results" at bounding box center [134, 704] width 251 height 41
